Goal: Task Accomplishment & Management: Use online tool/utility

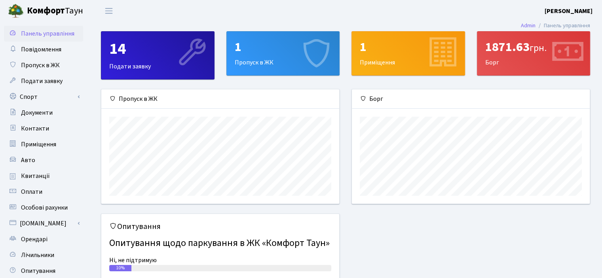
scroll to position [114, 238]
click at [29, 60] on link "Пропуск в ЖК" at bounding box center [43, 65] width 79 height 16
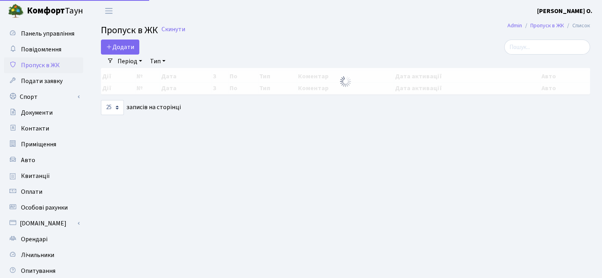
select select "25"
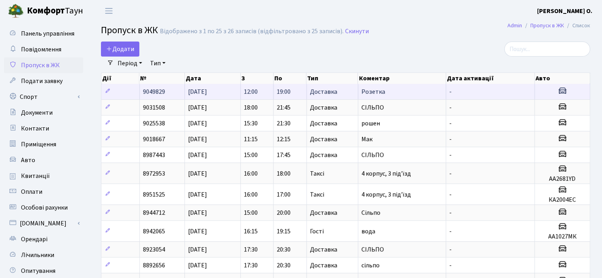
click at [151, 91] on span "9049829" at bounding box center [154, 92] width 22 height 9
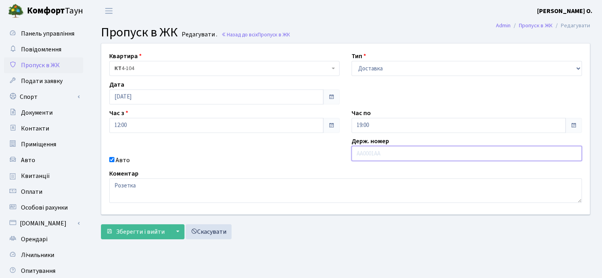
click at [379, 154] on input "text" at bounding box center [467, 153] width 231 height 15
paste input "Аа5870та"
click at [360, 150] on input "Аа5870та" at bounding box center [467, 153] width 231 height 15
type input "АА5870ТА"
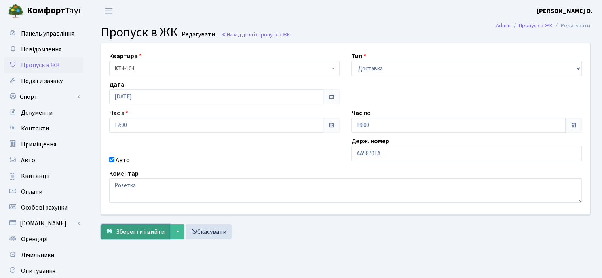
click at [126, 231] on span "Зберегти і вийти" at bounding box center [140, 232] width 49 height 9
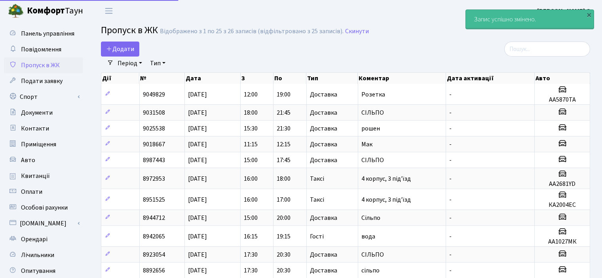
select select "25"
